Goal: Information Seeking & Learning: Learn about a topic

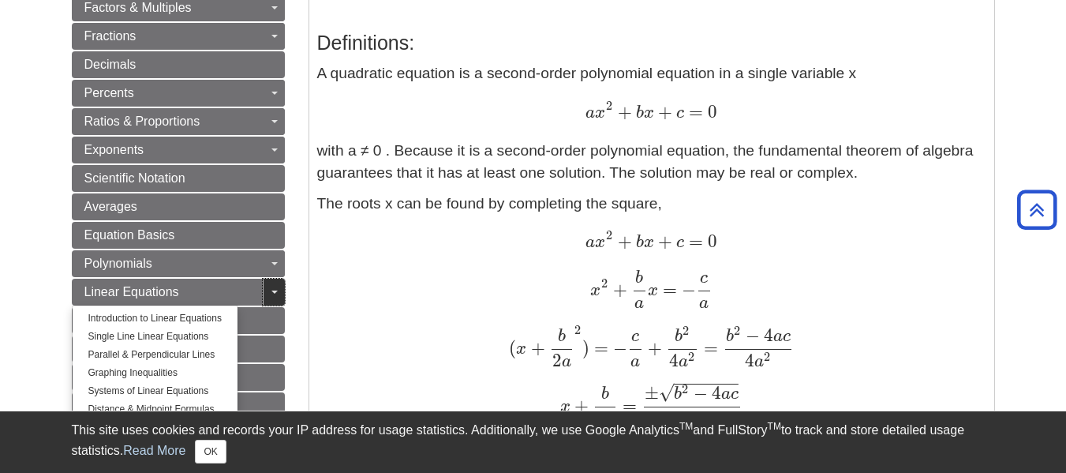
scroll to position [395, 0]
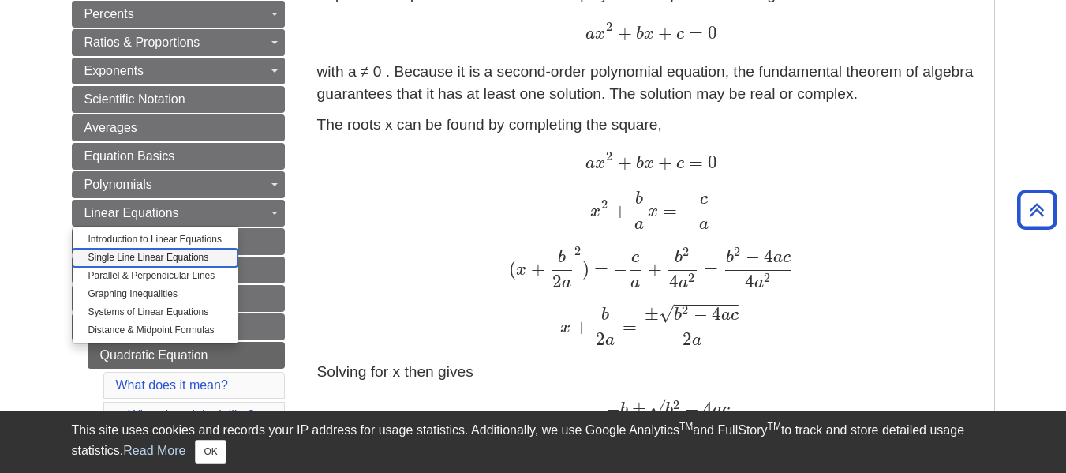
click at [180, 253] on link "Single Line Linear Equations" at bounding box center [155, 258] width 165 height 18
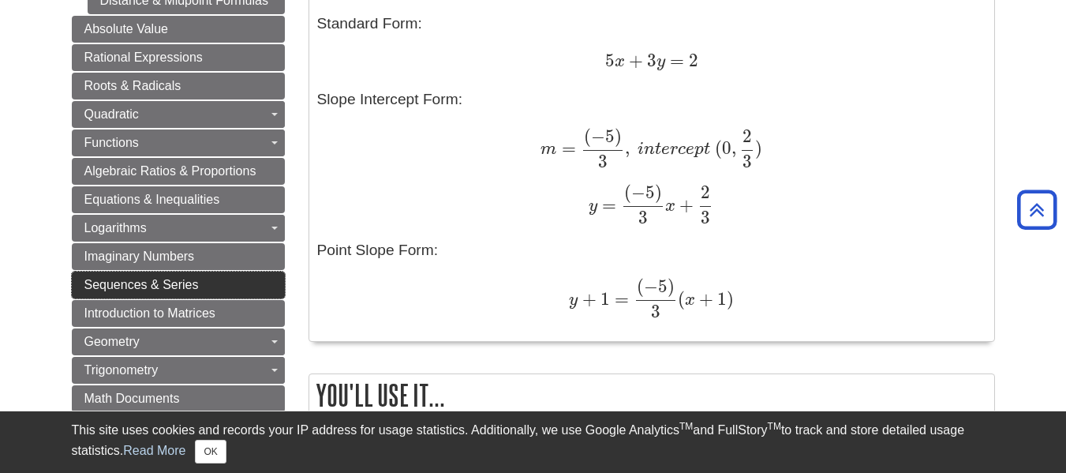
scroll to position [1263, 0]
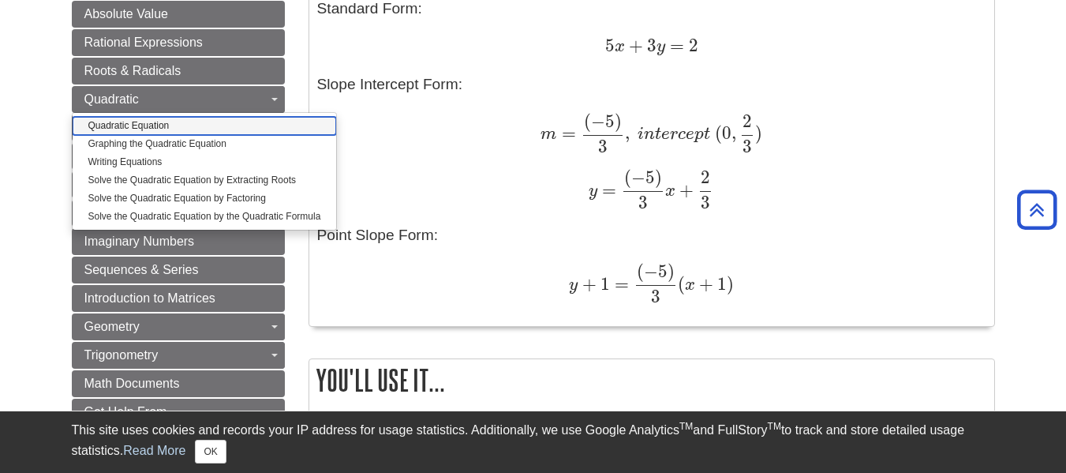
click at [162, 127] on link "Quadratic Equation" at bounding box center [205, 126] width 264 height 18
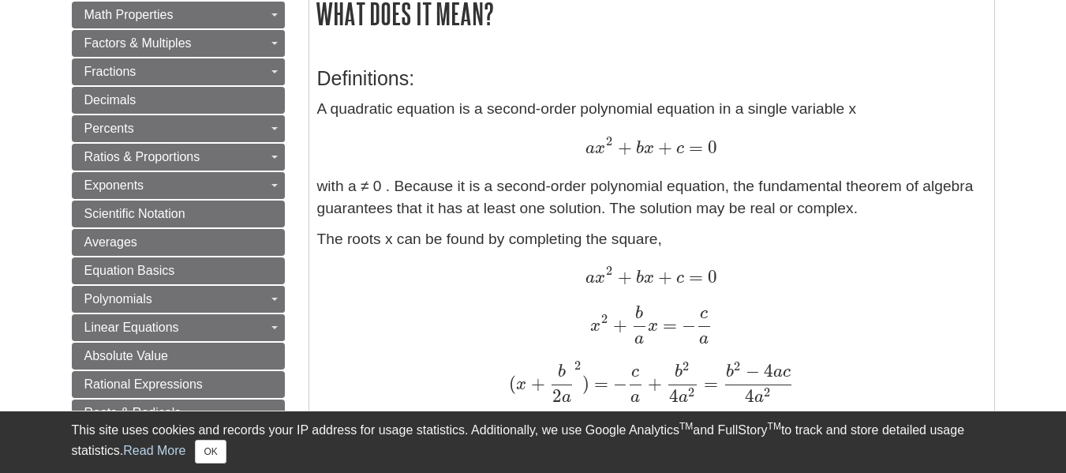
scroll to position [395, 0]
